Goal: Information Seeking & Learning: Check status

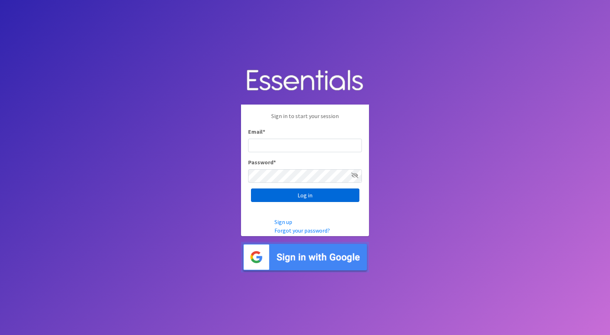
type input "cathy@alohadiaperbank.org"
drag, startPoint x: 285, startPoint y: 193, endPoint x: 346, endPoint y: 190, distance: 62.0
click at [285, 193] on input "Log in" at bounding box center [305, 196] width 108 height 14
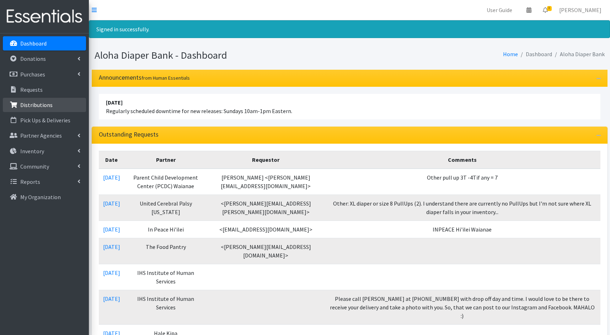
click at [54, 101] on link "Distributions" at bounding box center [44, 105] width 83 height 14
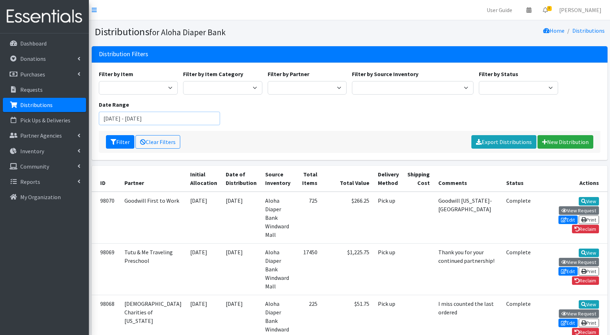
click at [123, 121] on input "[DATE] - [DATE]" at bounding box center [160, 119] width 122 height 14
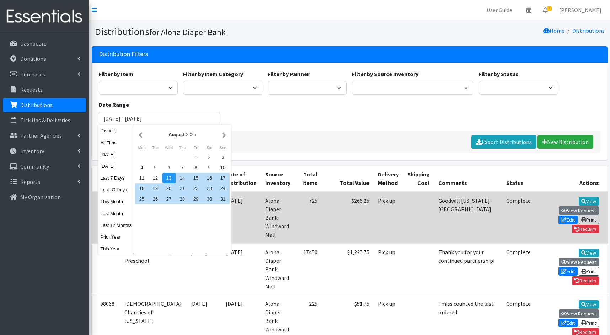
click at [114, 213] on button "Last Month" at bounding box center [116, 213] width 35 height 10
type input "[DATE] - [DATE]"
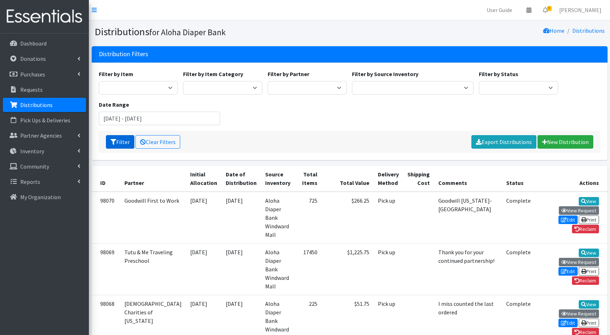
click at [123, 142] on button "Filter" at bounding box center [120, 142] width 28 height 14
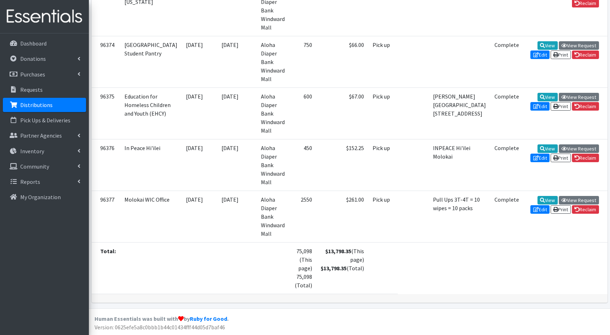
scroll to position [2434, 0]
click at [55, 58] on link "Donations" at bounding box center [44, 59] width 83 height 14
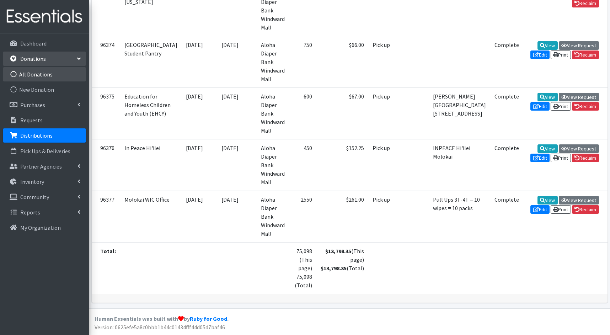
click at [51, 74] on link "All Donations" at bounding box center [44, 74] width 83 height 14
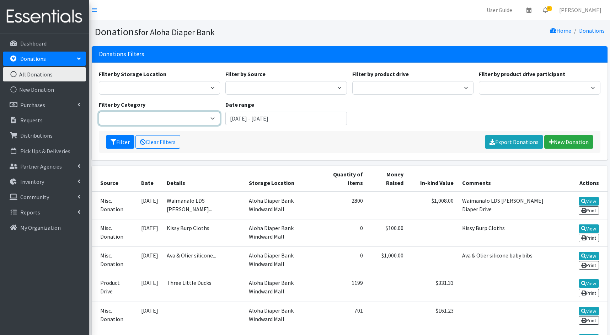
click at [158, 117] on select "Potty Training Kits Diaper Supplies" at bounding box center [160, 119] width 122 height 14
click at [99, 112] on select "Potty Training Kits Diaper Supplies" at bounding box center [160, 119] width 122 height 14
click at [248, 117] on input "[DATE] - [DATE]" at bounding box center [287, 119] width 122 height 14
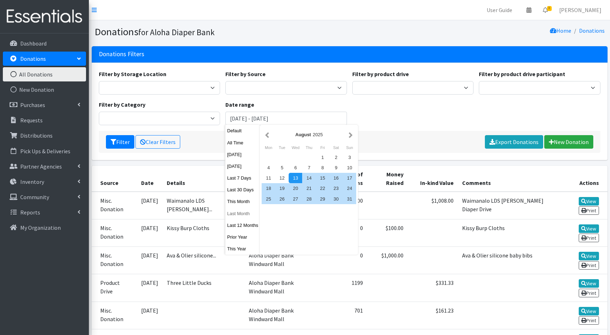
click at [246, 212] on button "Last Month" at bounding box center [243, 213] width 35 height 10
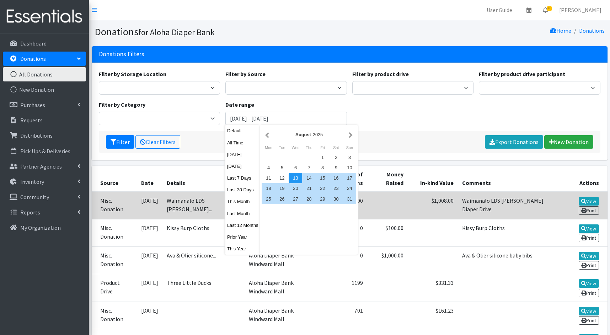
type input "[DATE] - [DATE]"
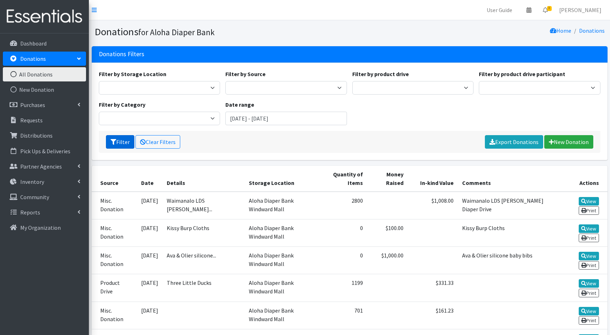
click at [117, 142] on button "Filter" at bounding box center [120, 142] width 28 height 14
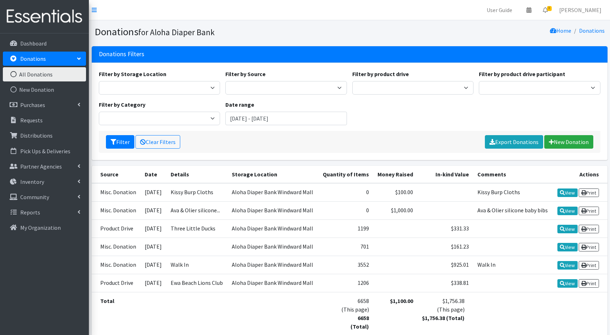
scroll to position [38, 0]
